Goal: Navigation & Orientation: Find specific page/section

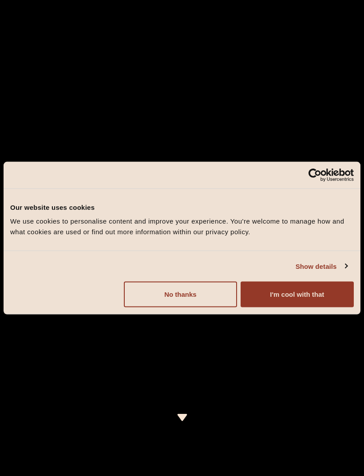
click at [177, 291] on button "No thanks" at bounding box center [180, 295] width 113 height 26
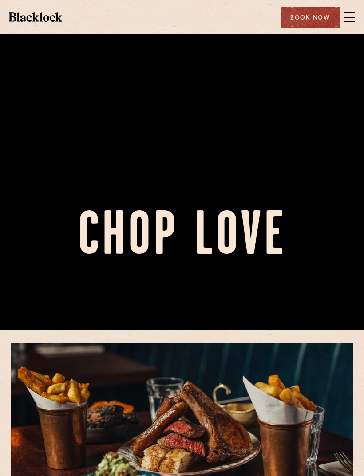
scroll to position [156, 0]
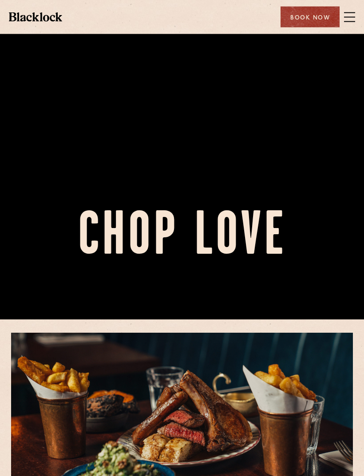
click at [351, 20] on span at bounding box center [349, 17] width 11 height 13
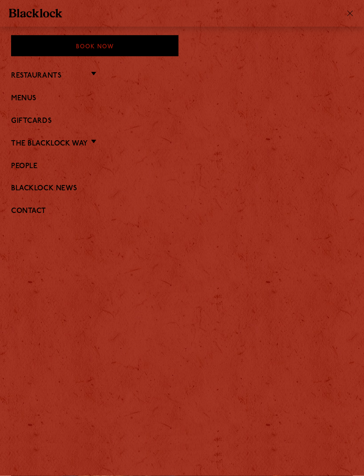
scroll to position [157, 0]
click at [86, 144] on link "The Blacklock Way" at bounding box center [49, 144] width 77 height 8
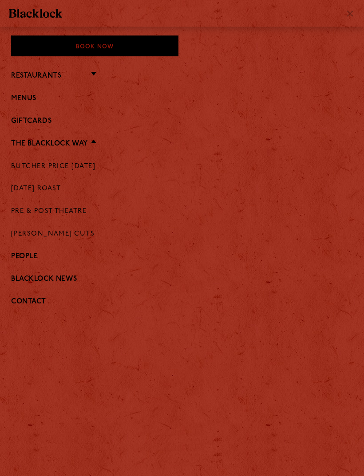
scroll to position [185, 0]
